Goal: Find specific page/section: Find specific page/section

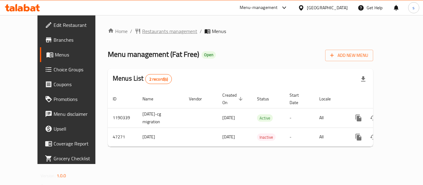
click at [147, 29] on span "Restaurants management" at bounding box center [169, 31] width 55 height 7
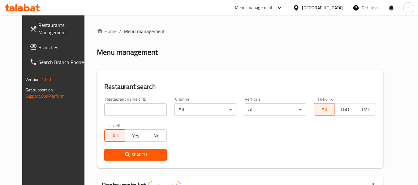
click at [123, 113] on input "search" at bounding box center [135, 110] width 62 height 12
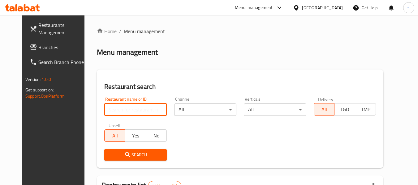
paste input "23886"
type input "23886"
click button "Search" at bounding box center [135, 154] width 62 height 11
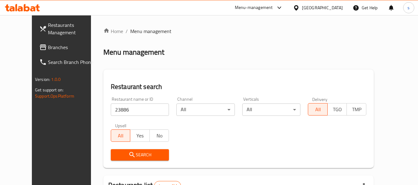
click at [273, 53] on div "Menu management" at bounding box center [238, 52] width 270 height 10
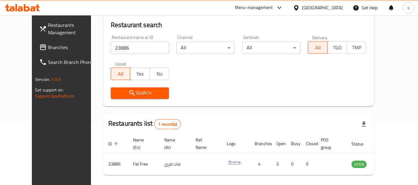
click at [48, 50] on span "Branches" at bounding box center [72, 47] width 49 height 7
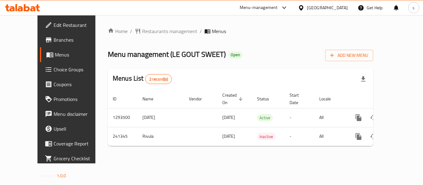
click at [142, 32] on span "Restaurants management" at bounding box center [169, 31] width 55 height 7
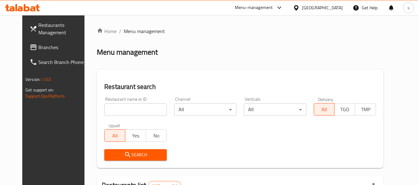
click at [119, 113] on input "search" at bounding box center [135, 110] width 62 height 12
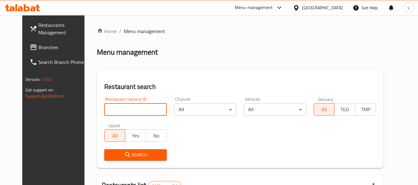
paste input "627062"
type input "627062"
click button "Search" at bounding box center [135, 154] width 62 height 11
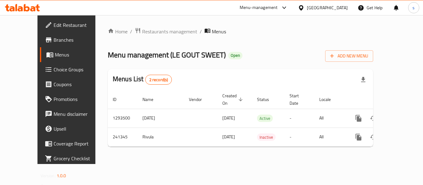
click at [54, 27] on span "Edit Restaurant" at bounding box center [79, 24] width 50 height 7
